Goal: Information Seeking & Learning: Learn about a topic

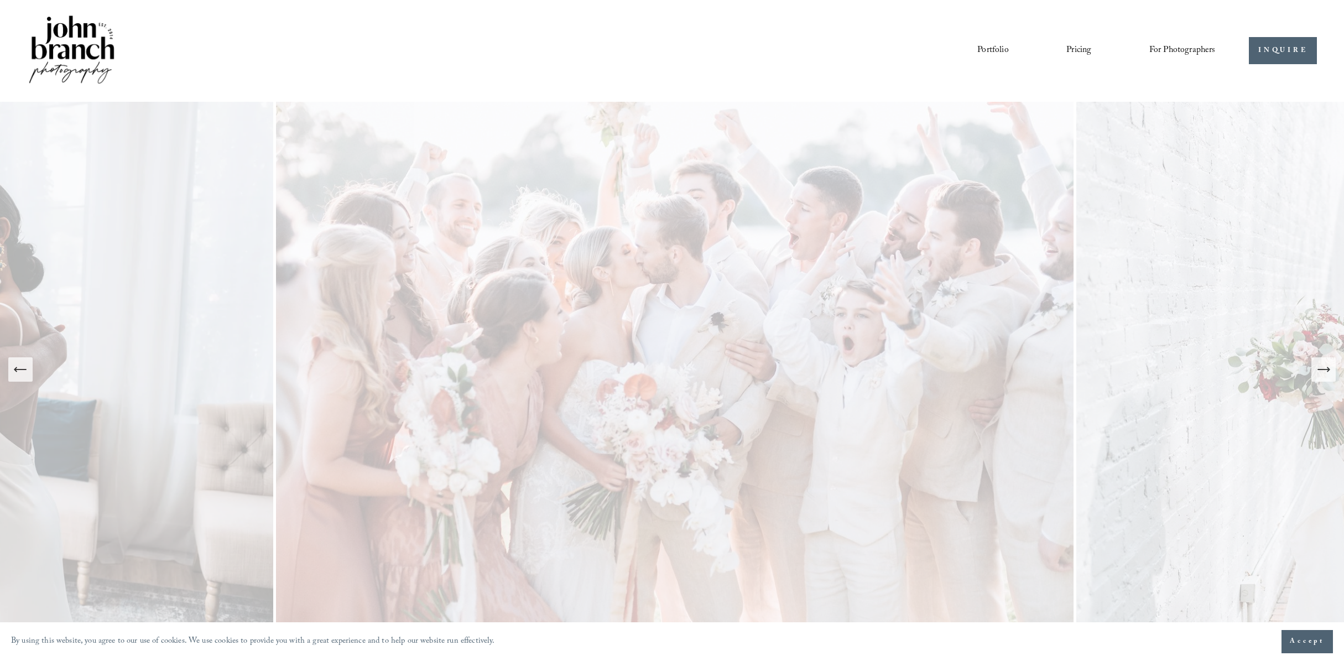
click at [1328, 372] on icon "Next Slide" at bounding box center [1323, 369] width 15 height 15
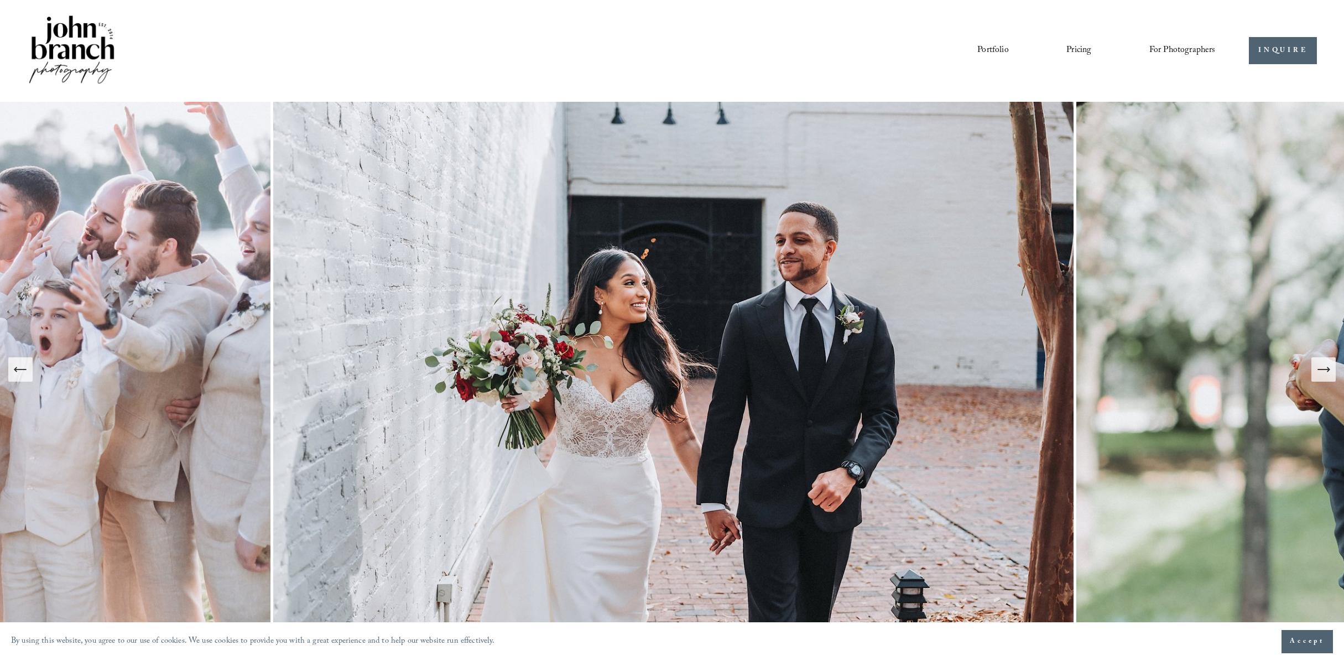
click at [1328, 372] on icon "Next Slide" at bounding box center [1323, 369] width 15 height 15
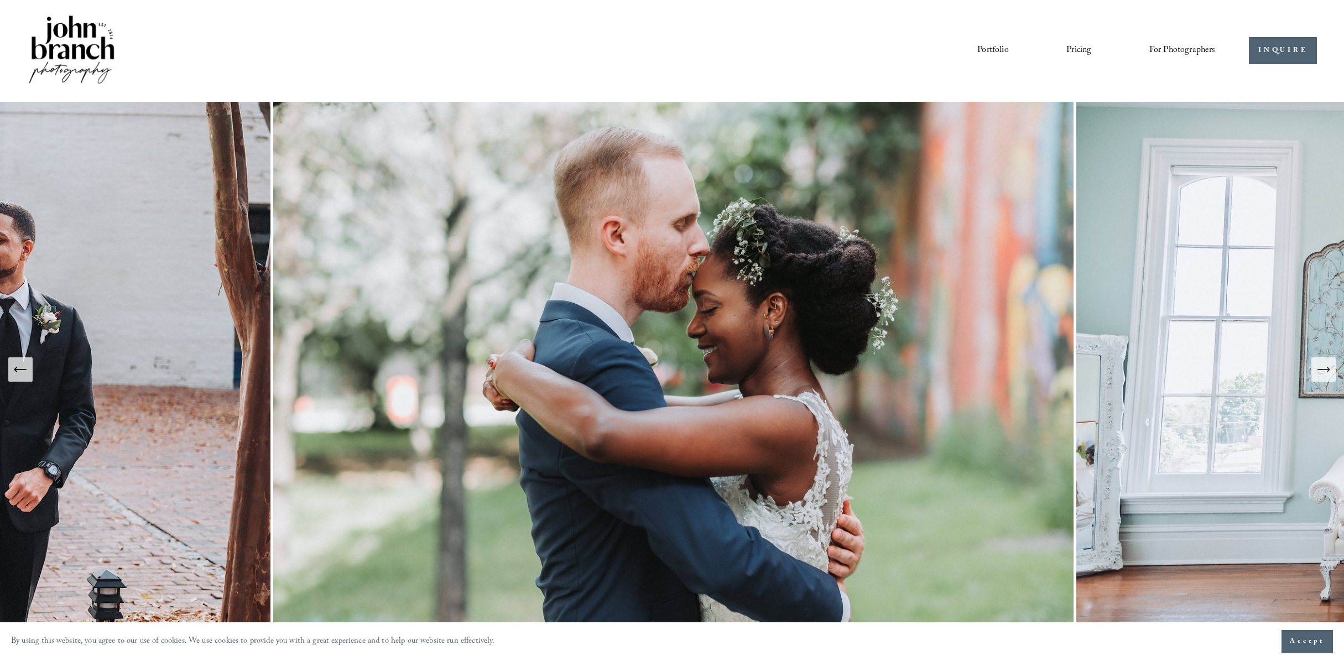
click at [1328, 372] on icon "Next Slide" at bounding box center [1323, 369] width 15 height 15
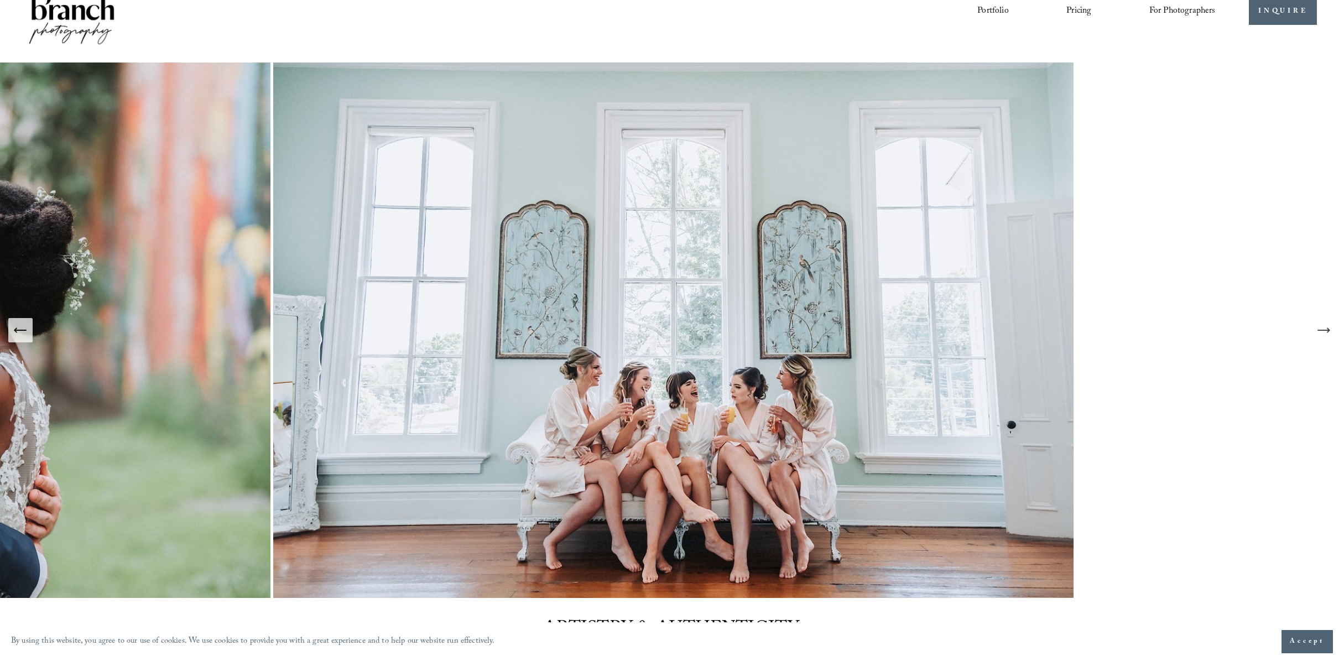
scroll to position [40, 0]
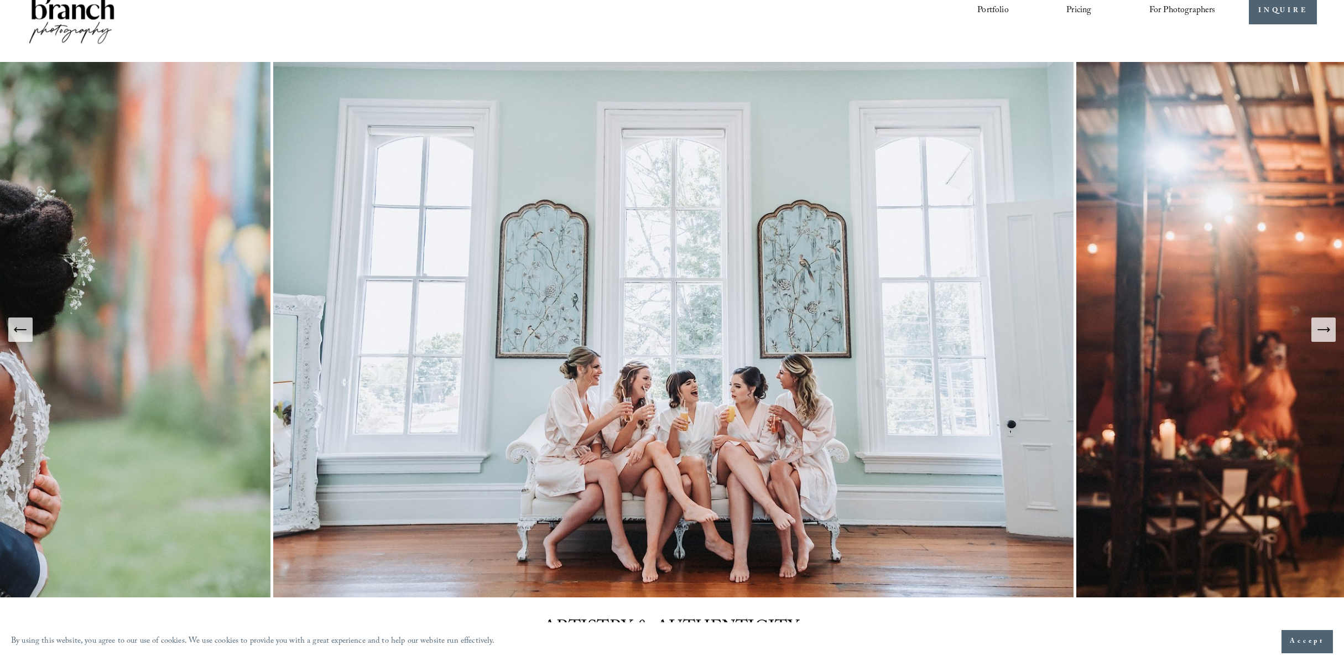
click at [1332, 331] on button "Next Slide" at bounding box center [1323, 329] width 24 height 24
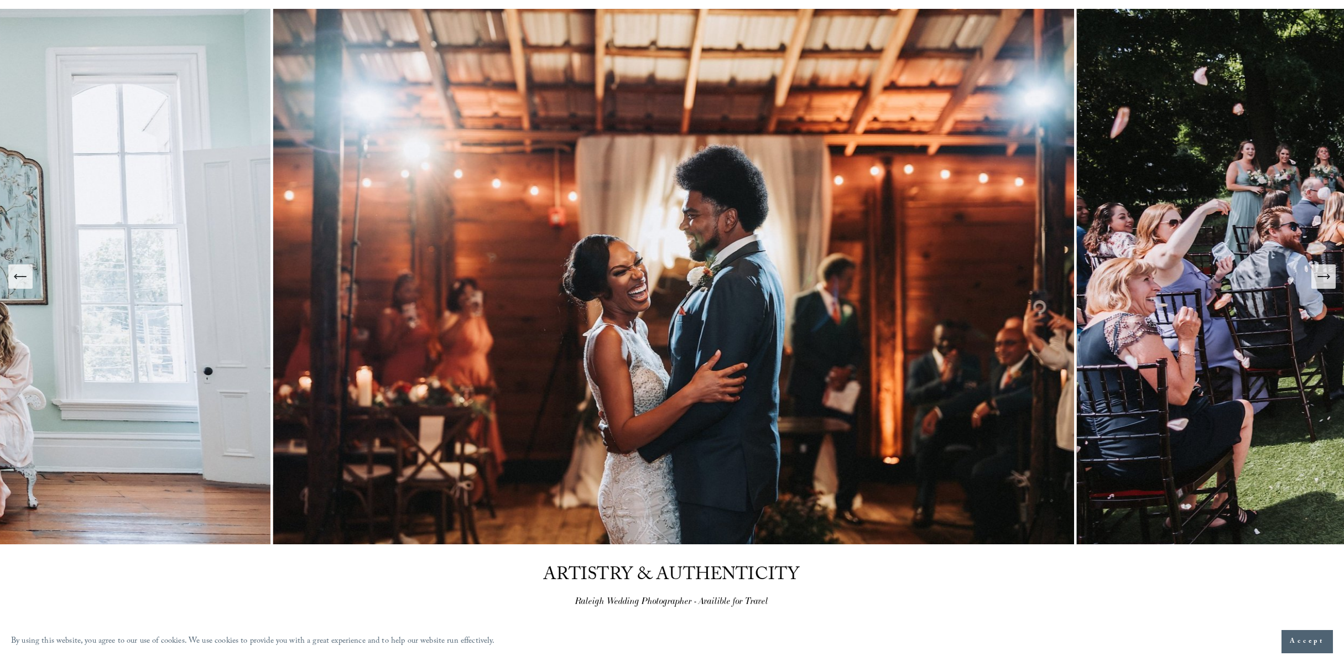
scroll to position [0, 0]
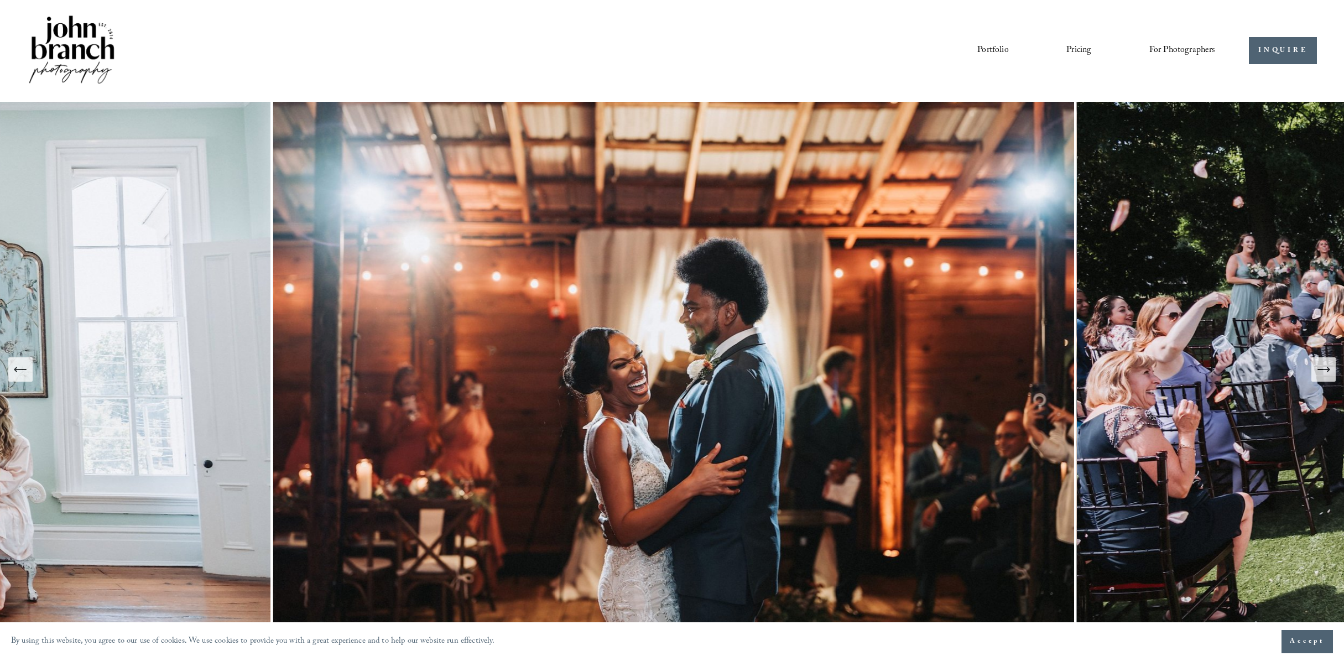
click at [1078, 50] on link "Pricing" at bounding box center [1078, 50] width 25 height 19
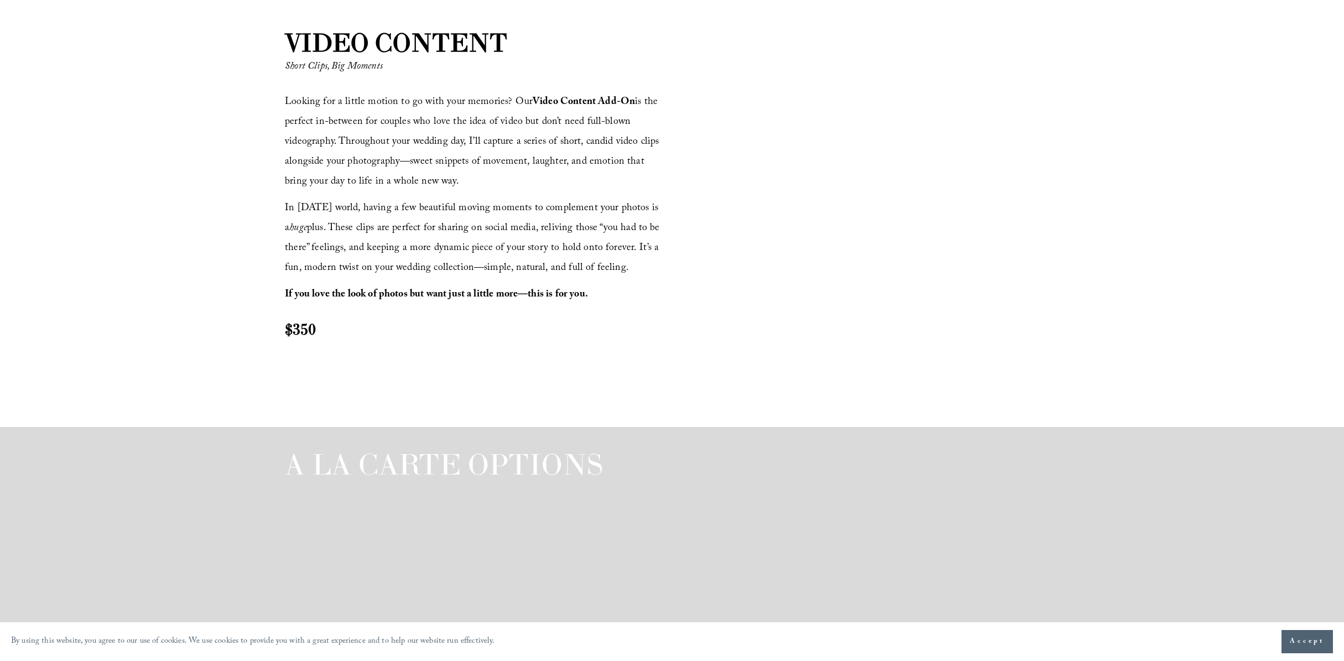
scroll to position [1399, 0]
